Goal: Task Accomplishment & Management: Use online tool/utility

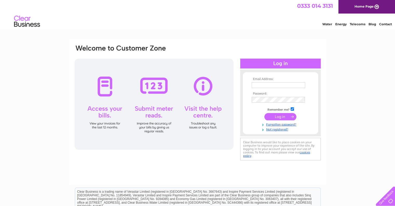
click at [271, 84] on input "text" at bounding box center [279, 85] width 54 height 6
type input "[EMAIL_ADDRESS][DOMAIN_NAME]"
click at [282, 117] on input "submit" at bounding box center [281, 116] width 32 height 7
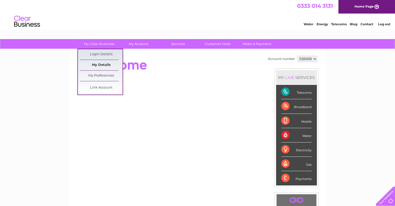
click at [108, 61] on link "My Details" at bounding box center [101, 65] width 43 height 10
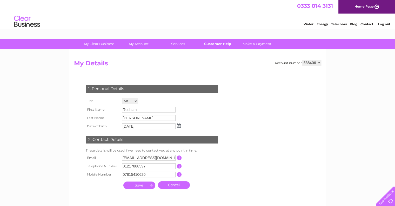
click at [214, 42] on link "Customer Help" at bounding box center [217, 44] width 43 height 10
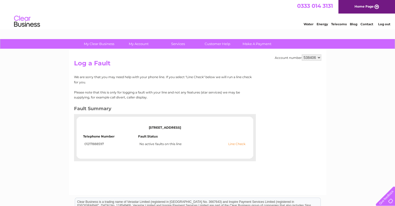
click at [236, 144] on link "Line Check" at bounding box center [237, 144] width 17 height 4
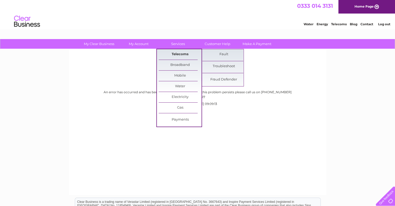
click at [177, 51] on link "Telecoms" at bounding box center [180, 54] width 43 height 10
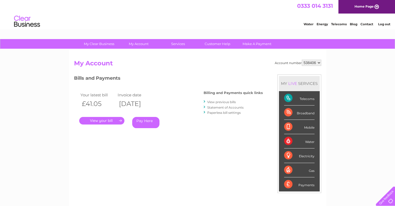
click at [142, 44] on link "My Account" at bounding box center [138, 44] width 43 height 10
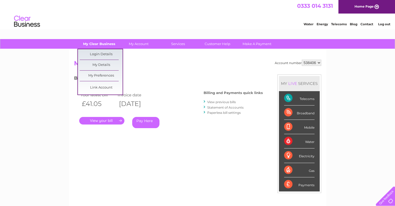
click at [101, 44] on link "My Clear Business" at bounding box center [99, 44] width 43 height 10
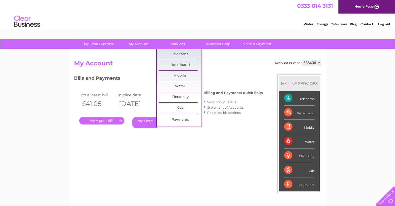
click at [178, 42] on link "Services" at bounding box center [178, 44] width 43 height 10
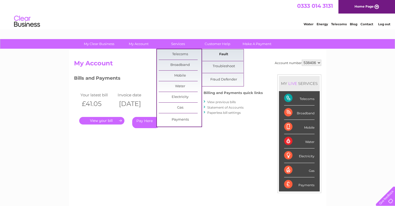
click at [228, 54] on link "Fault" at bounding box center [224, 54] width 43 height 10
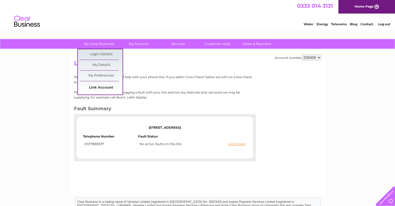
click at [101, 86] on link "Link Account" at bounding box center [101, 87] width 43 height 10
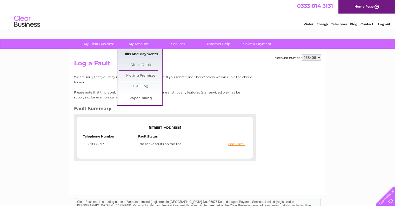
click at [138, 54] on link "Bills and Payments" at bounding box center [140, 54] width 43 height 10
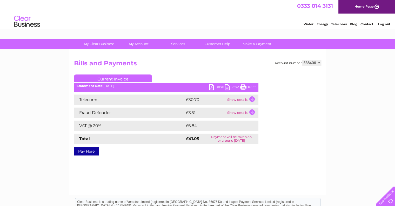
click at [251, 101] on td "Show details" at bounding box center [242, 99] width 32 height 10
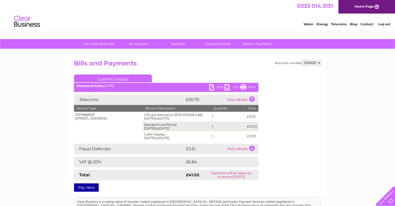
click at [251, 146] on td "Show details" at bounding box center [242, 149] width 32 height 10
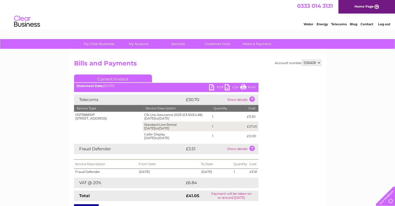
click at [214, 85] on link "PDF" at bounding box center [217, 88] width 16 height 8
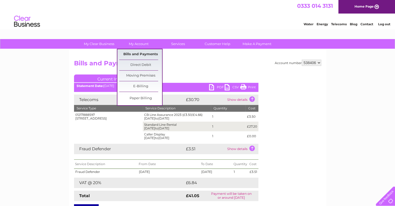
click at [143, 52] on link "Bills and Payments" at bounding box center [140, 54] width 43 height 10
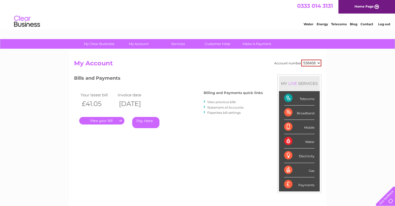
click at [219, 102] on link "View previous bills" at bounding box center [221, 102] width 29 height 4
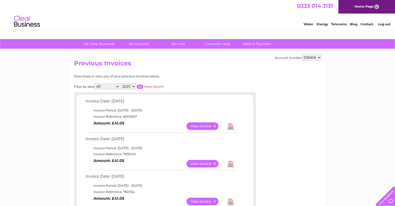
click at [231, 197] on link "Download" at bounding box center [230, 201] width 6 height 8
click at [231, 164] on link "Download" at bounding box center [230, 164] width 6 height 8
click at [229, 125] on link "Download" at bounding box center [230, 126] width 6 height 8
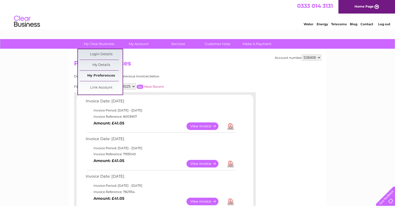
click at [104, 75] on link "My Preferences" at bounding box center [101, 75] width 43 height 10
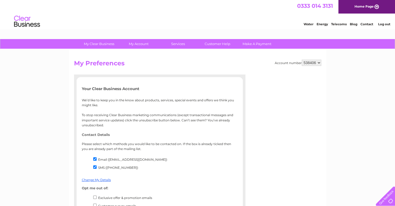
drag, startPoint x: 394, startPoint y: 82, endPoint x: 395, endPoint y: 96, distance: 14.1
click at [395, 96] on html "My Clear Business Login Details My Details My Preferences Link Account My Accou…" at bounding box center [197, 168] width 395 height 337
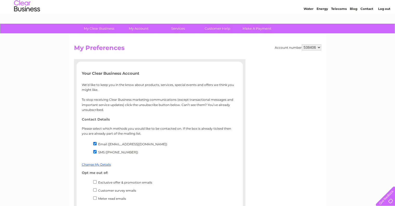
scroll to position [14, 0]
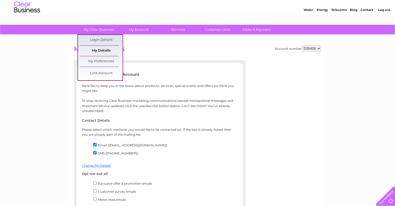
click at [105, 49] on link "My Details" at bounding box center [101, 50] width 43 height 10
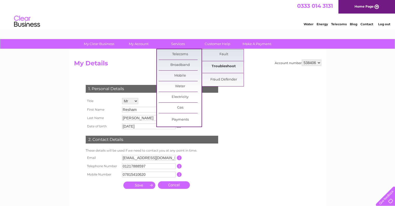
click at [223, 65] on link "Troubleshoot" at bounding box center [224, 66] width 43 height 10
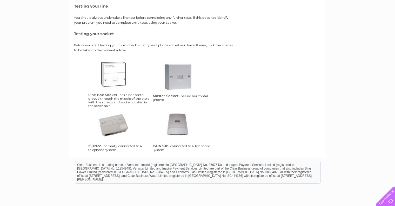
scroll to position [77, 0]
click at [116, 79] on link "lbs" at bounding box center [120, 79] width 42 height 42
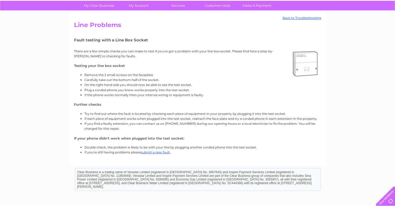
scroll to position [40, 0]
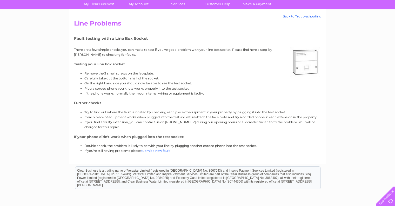
click at [162, 150] on link "submit a new fault." at bounding box center [156, 150] width 30 height 4
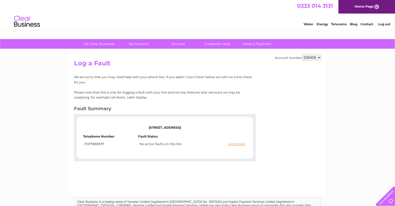
click at [96, 143] on td "01217888597" at bounding box center [110, 144] width 55 height 6
click at [385, 20] on div "Water Energy Telecoms Blog Contact Log out" at bounding box center [345, 22] width 102 height 11
click at [381, 25] on link "Log out" at bounding box center [384, 24] width 12 height 4
